Goal: Transaction & Acquisition: Obtain resource

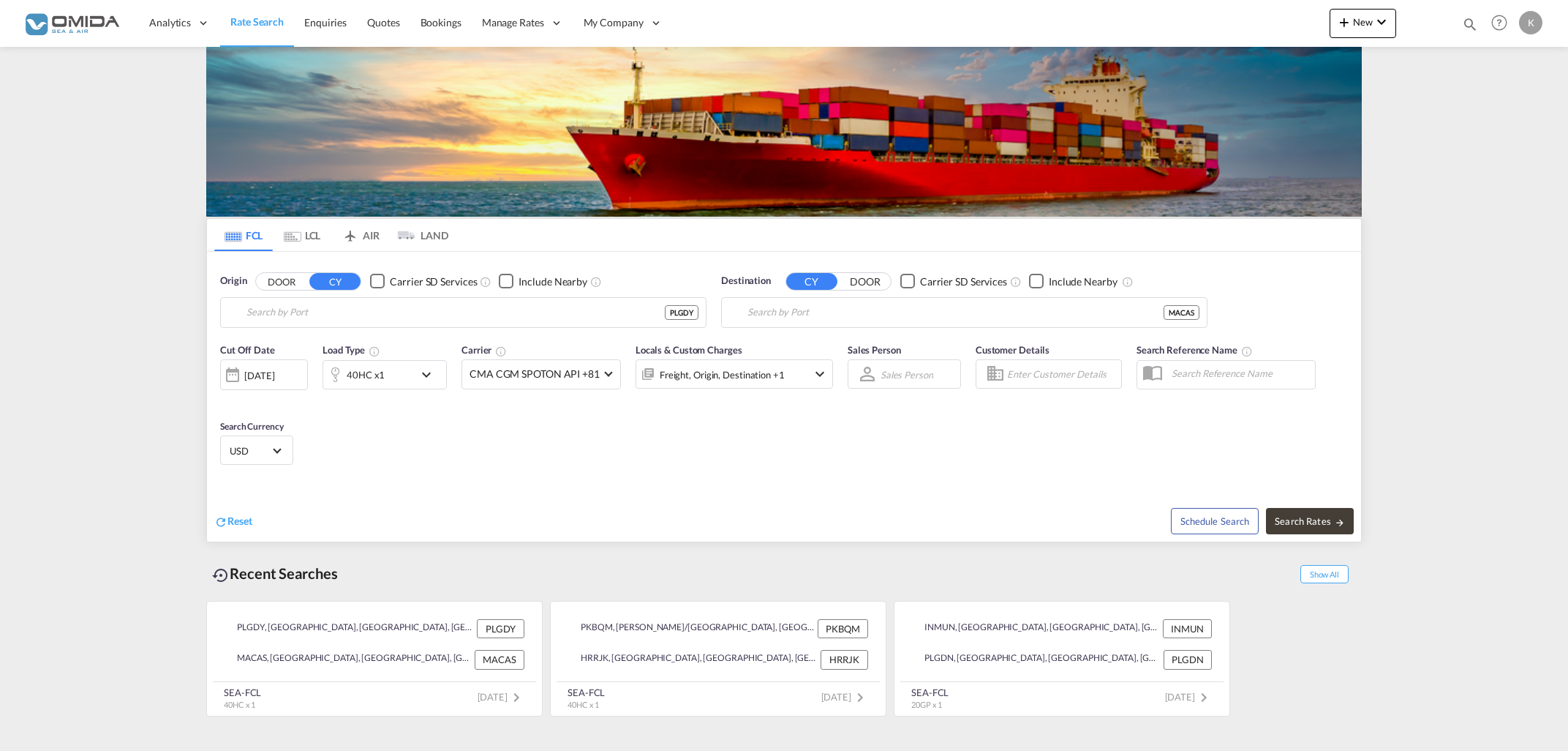
type input "[GEOGRAPHIC_DATA], PLGDY"
click at [379, 320] on input "[GEOGRAPHIC_DATA], PLGDY" at bounding box center [473, 312] width 452 height 22
click at [913, 317] on input "[GEOGRAPHIC_DATA], MACAS" at bounding box center [973, 312] width 452 height 22
drag, startPoint x: 746, startPoint y: 315, endPoint x: 686, endPoint y: 316, distance: 60.0
click at [747, 316] on input "[GEOGRAPHIC_DATA], MACAS" at bounding box center [973, 312] width 452 height 22
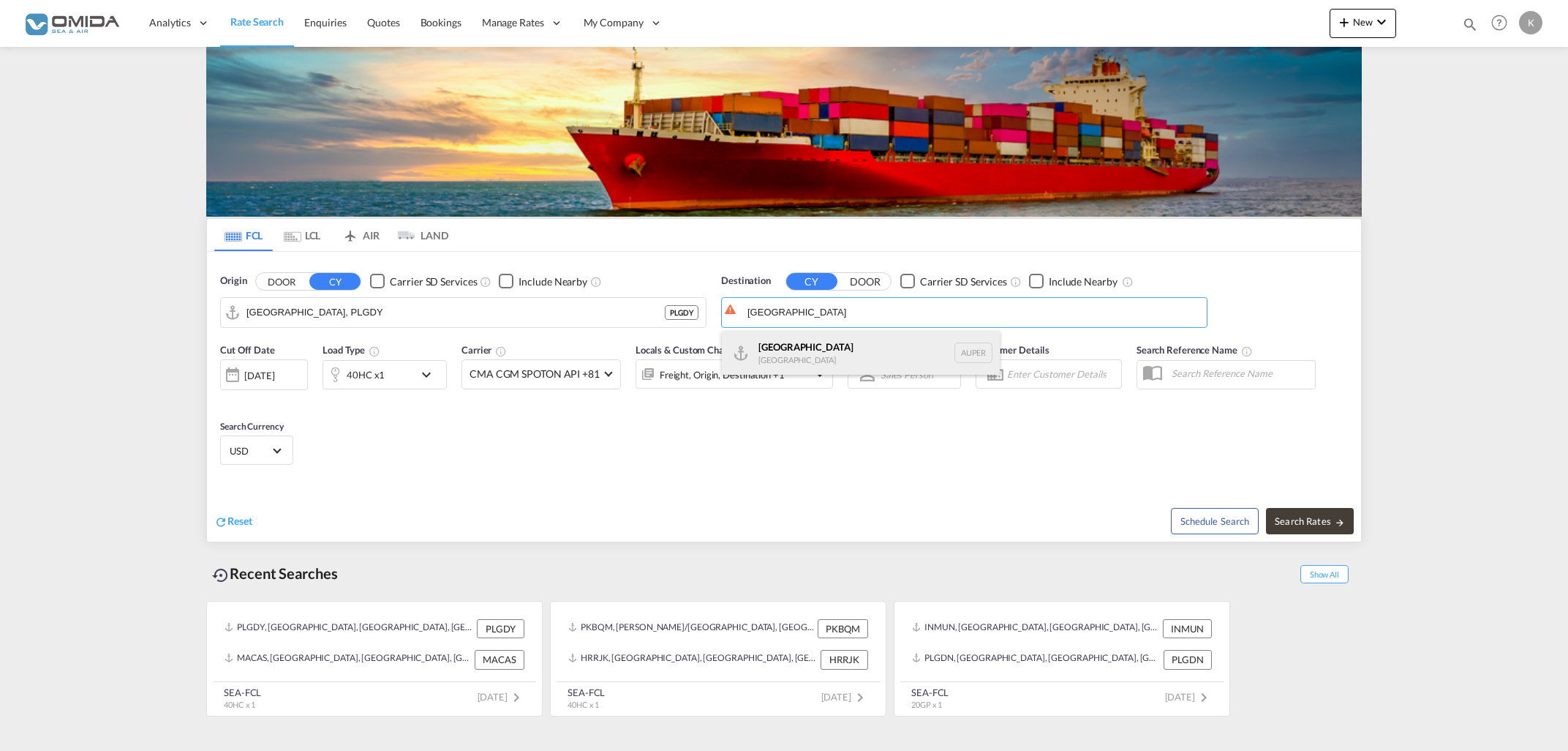
click at [804, 359] on div "[GEOGRAPHIC_DATA] [GEOGRAPHIC_DATA] AUPER" at bounding box center [860, 352] width 278 height 44
type input "[GEOGRAPHIC_DATA], AUPER"
click at [1304, 517] on span "Search Rates" at bounding box center [1310, 521] width 71 height 12
type input "PLGDY to AUPER / [DATE]"
